Goal: Go to known website: Access a specific website the user already knows

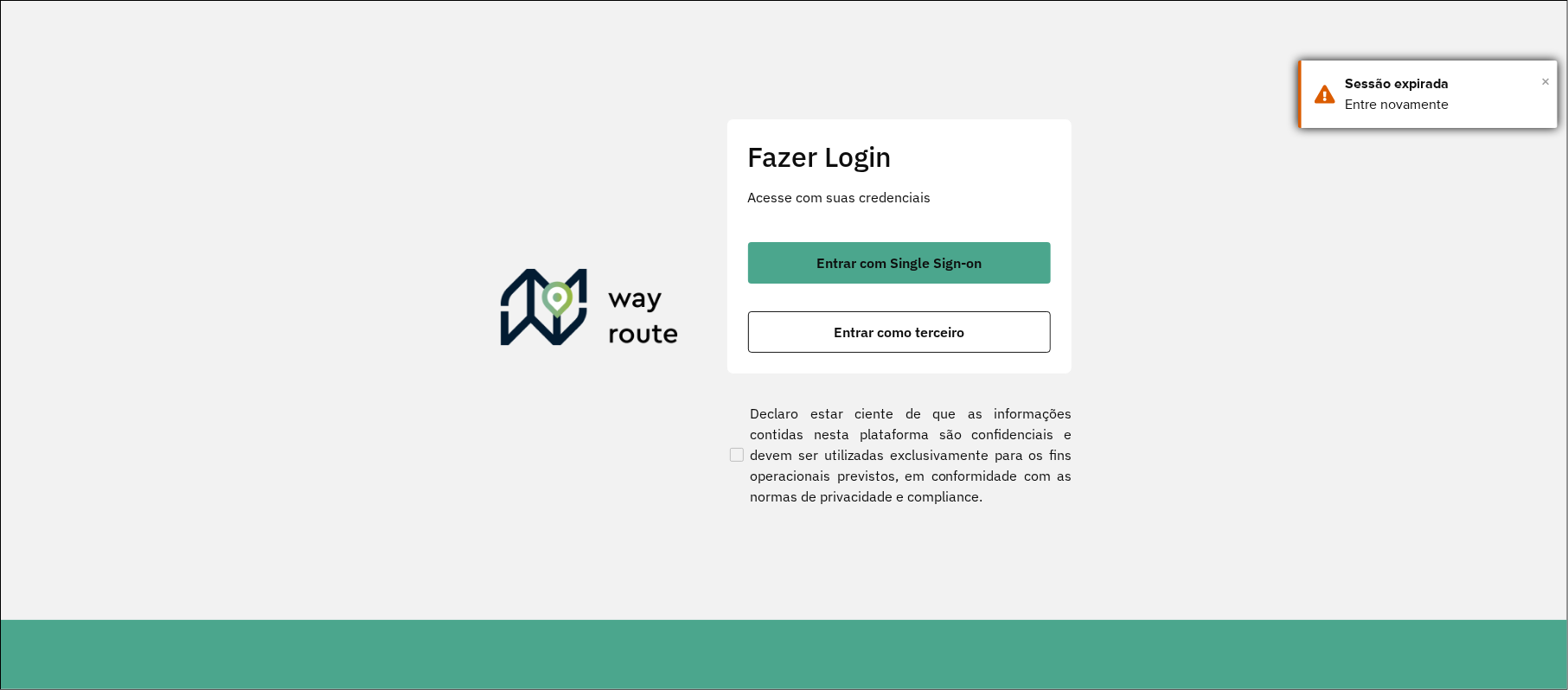
click at [1542, 74] on span "×" at bounding box center [1544, 81] width 8 height 26
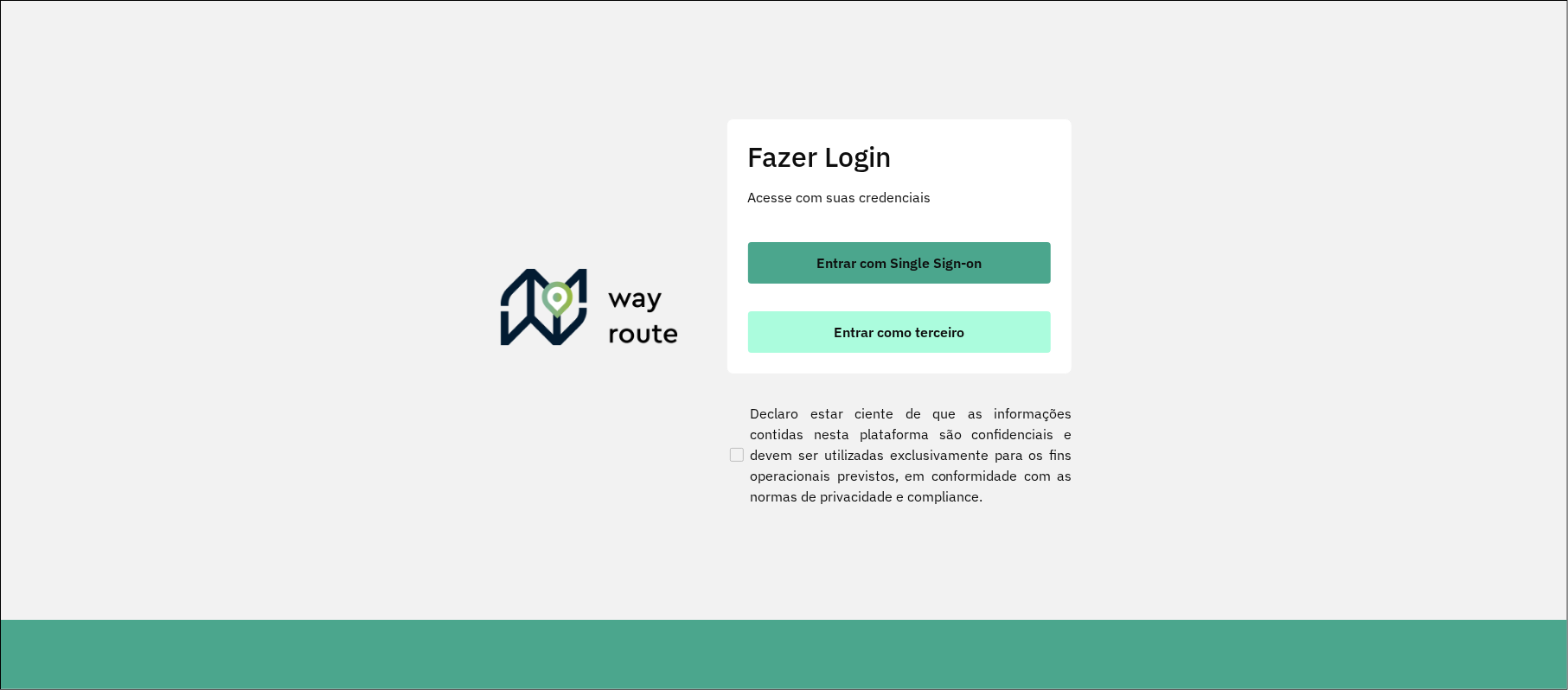
click at [1017, 323] on button "Entrar como terceiro" at bounding box center [899, 331] width 303 height 41
